Goal: Task Accomplishment & Management: Manage account settings

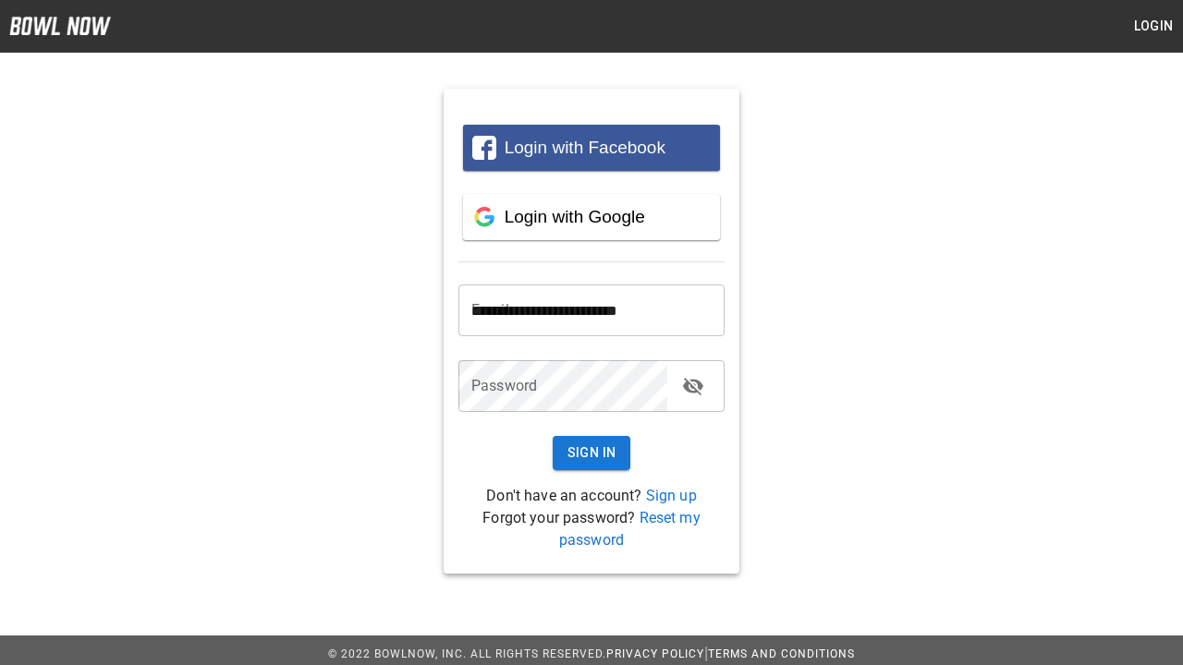
type input "**********"
click at [591, 453] on button "Sign In" at bounding box center [592, 453] width 79 height 34
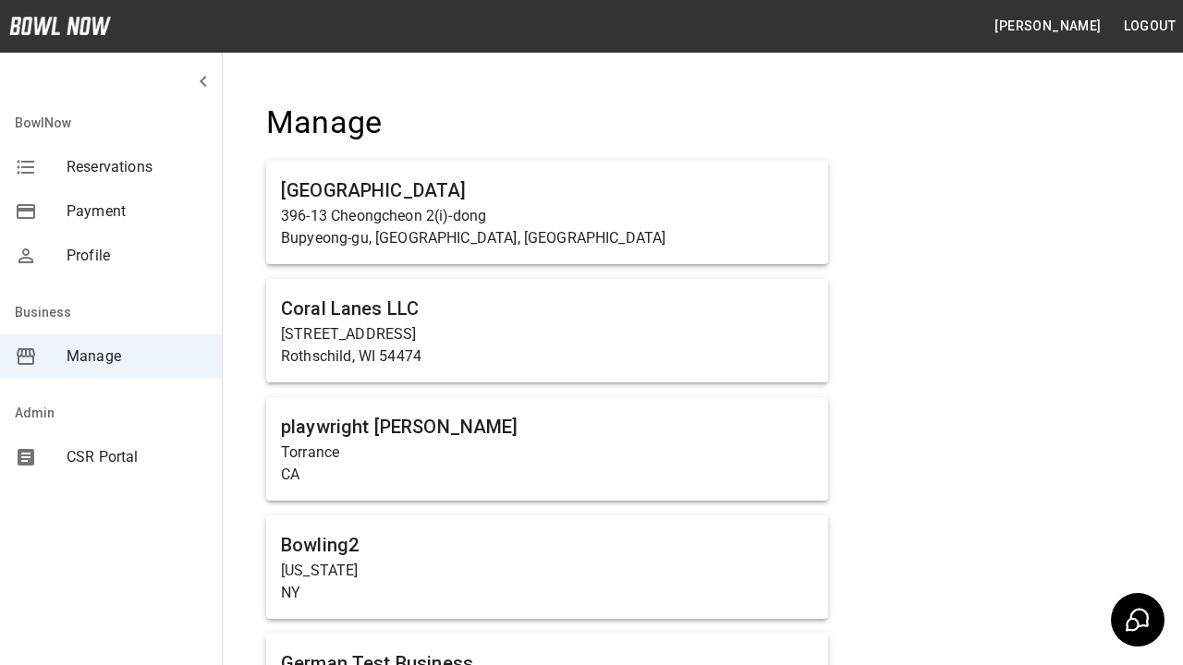
click at [111, 357] on span "Manage" at bounding box center [137, 357] width 140 height 22
